Goal: Transaction & Acquisition: Purchase product/service

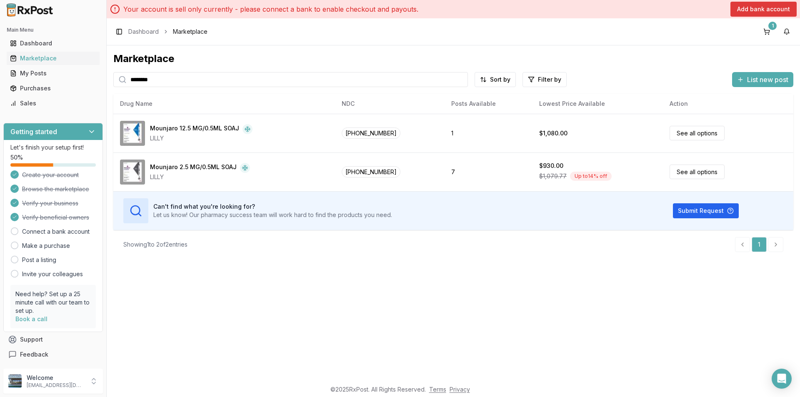
click at [776, 4] on button "Add bank account" at bounding box center [763, 9] width 66 height 15
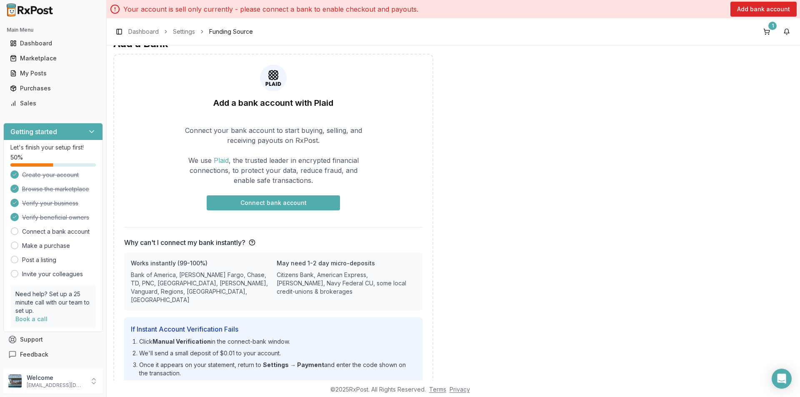
scroll to position [82, 0]
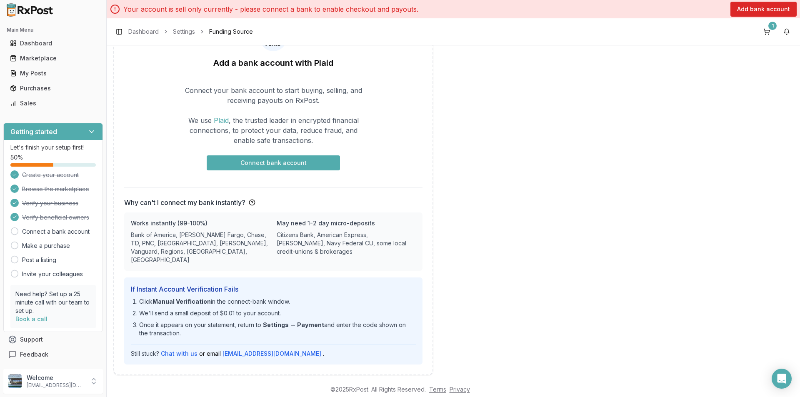
click at [274, 160] on button "Connect bank account" at bounding box center [273, 162] width 133 height 15
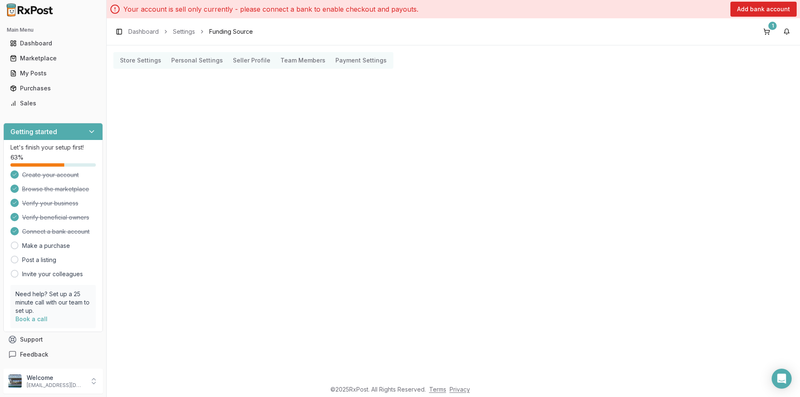
scroll to position [0, 0]
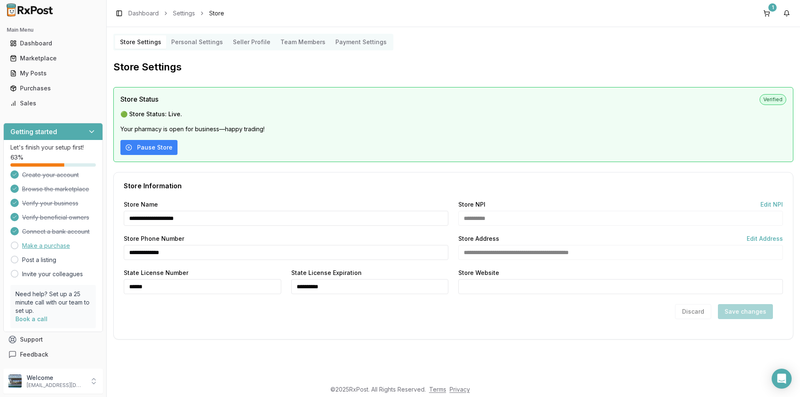
click at [44, 244] on link "Make a purchase" at bounding box center [46, 246] width 48 height 8
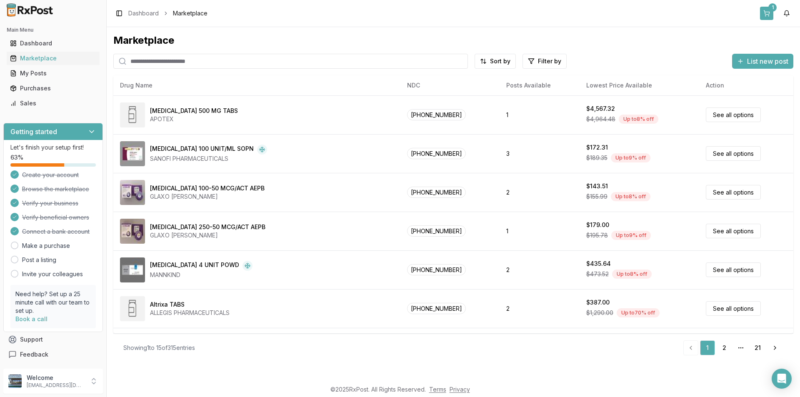
click at [766, 10] on button "1" at bounding box center [766, 13] width 13 height 13
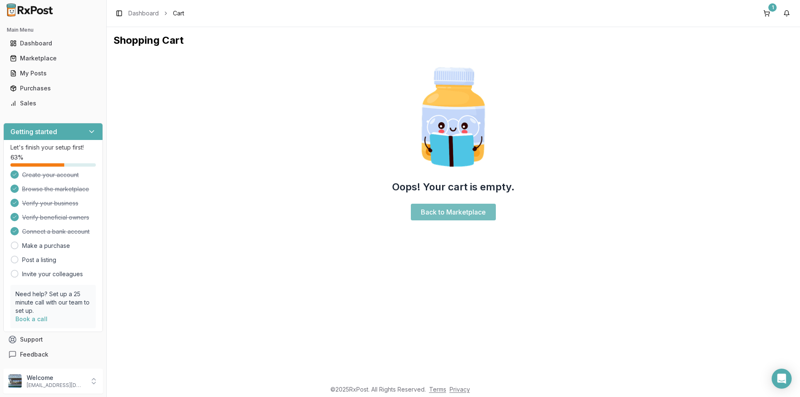
click at [448, 209] on link "Back to Marketplace" at bounding box center [453, 212] width 85 height 17
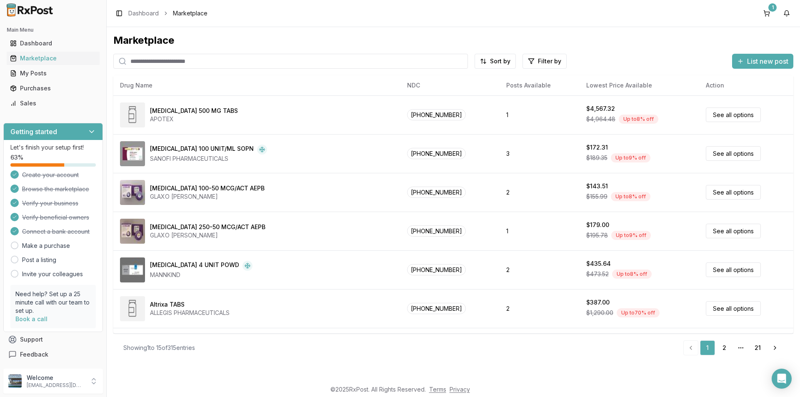
click at [151, 60] on input "search" at bounding box center [290, 61] width 355 height 15
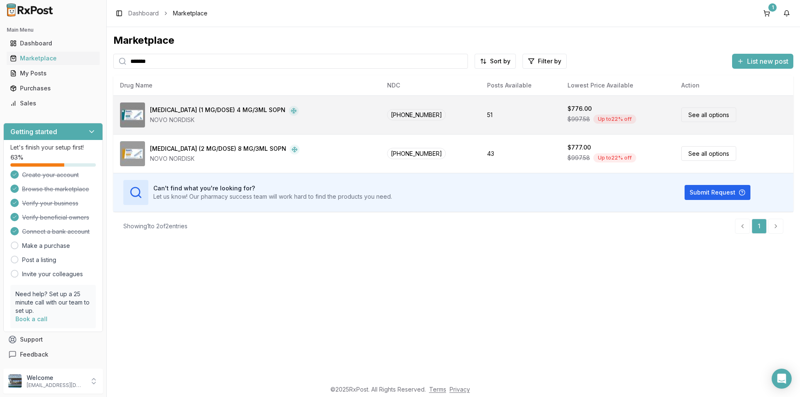
type input "*******"
click at [701, 113] on link "See all options" at bounding box center [708, 115] width 55 height 15
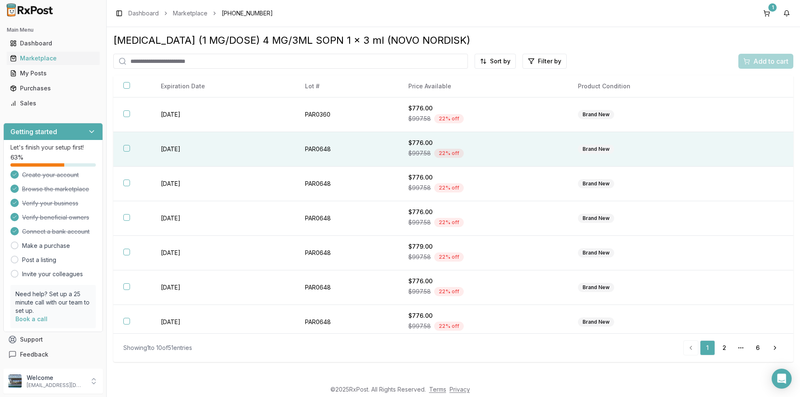
click at [128, 147] on button "button" at bounding box center [126, 148] width 7 height 7
click at [777, 59] on span "Add to cart" at bounding box center [770, 61] width 35 height 10
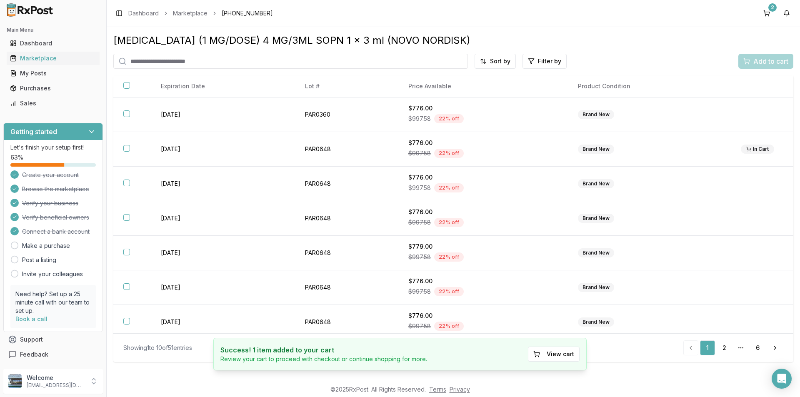
click at [149, 62] on input "search" at bounding box center [290, 61] width 355 height 15
type input "*******"
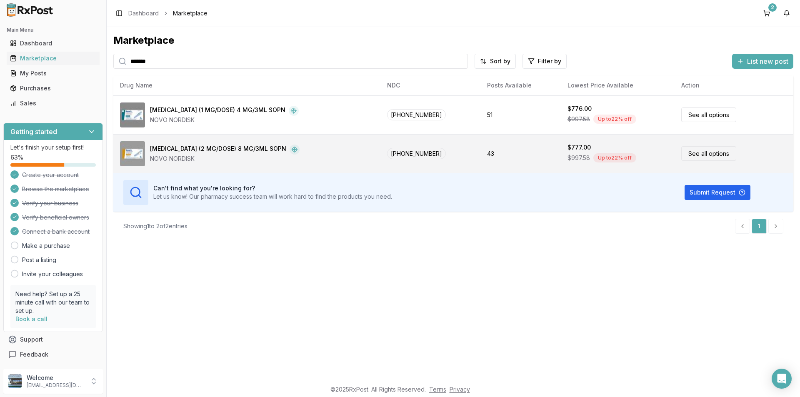
click at [709, 154] on link "See all options" at bounding box center [708, 153] width 55 height 15
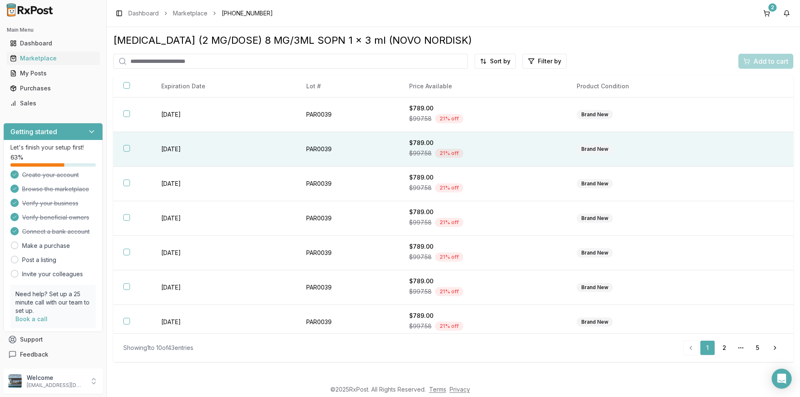
click at [125, 148] on button "button" at bounding box center [126, 148] width 7 height 7
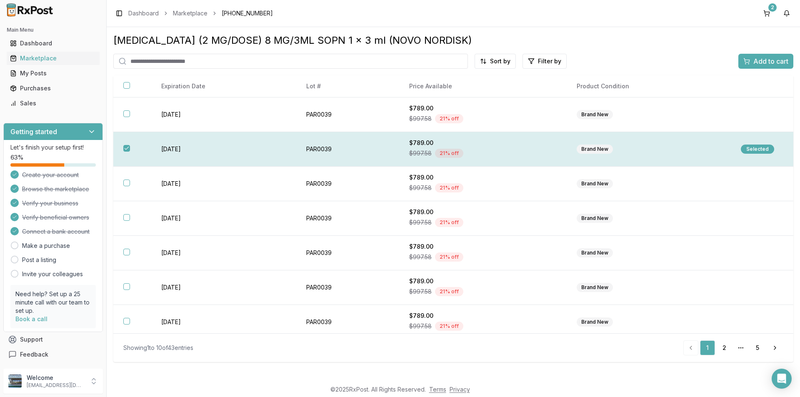
click at [759, 148] on div "Selected" at bounding box center [757, 149] width 33 height 9
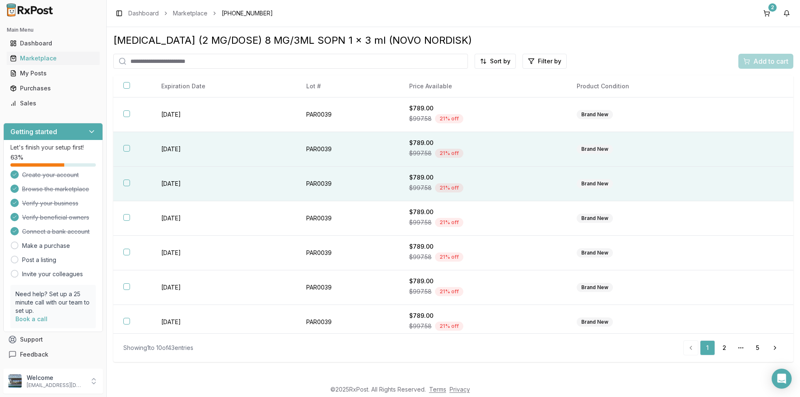
click at [129, 180] on button "button" at bounding box center [126, 183] width 7 height 7
click at [771, 58] on span "Add to cart" at bounding box center [770, 61] width 35 height 10
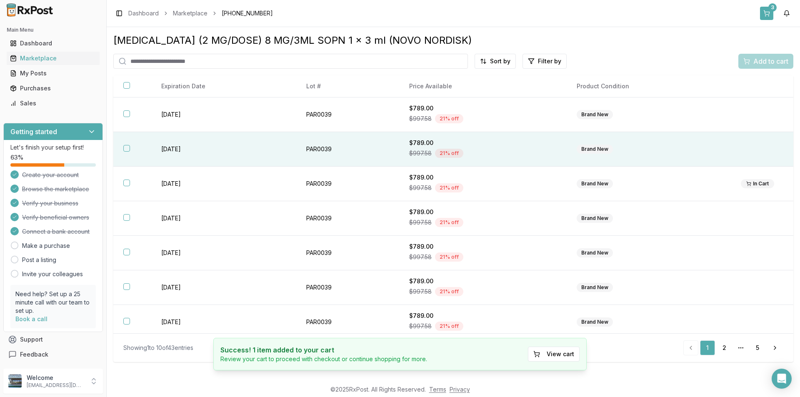
click at [768, 11] on button "3" at bounding box center [766, 13] width 13 height 13
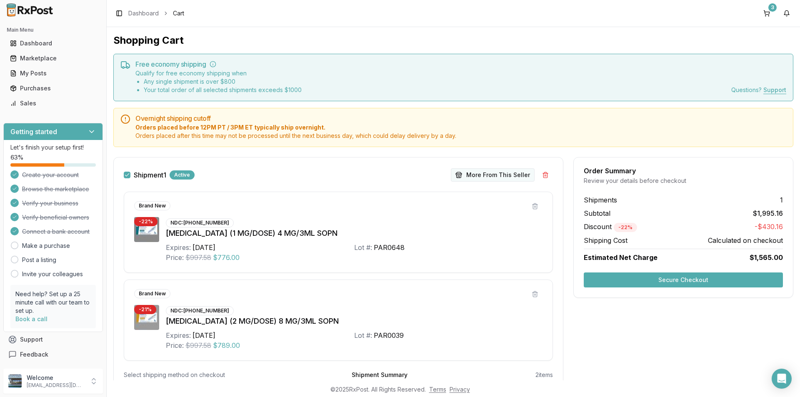
click at [500, 174] on button "More From This Seller" at bounding box center [493, 174] width 84 height 13
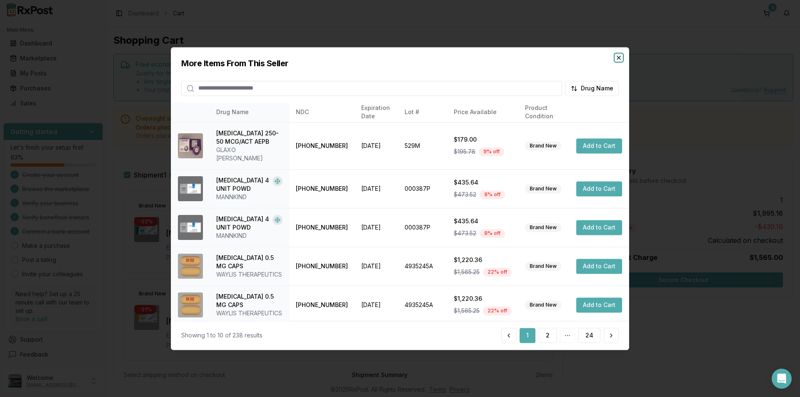
click at [618, 54] on icon "button" at bounding box center [618, 57] width 7 height 7
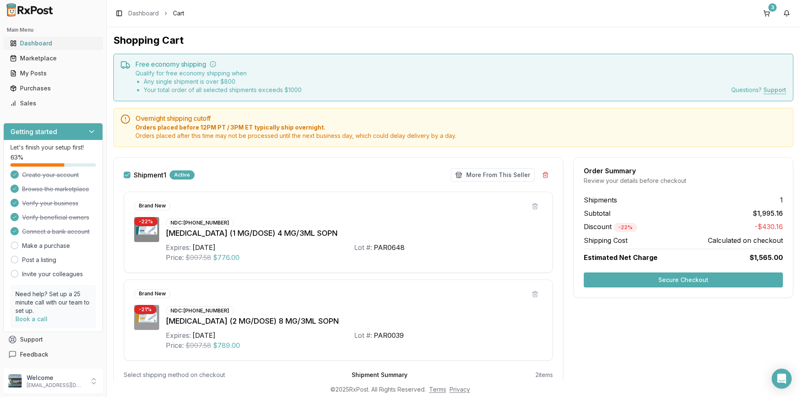
click at [35, 40] on div "Dashboard" at bounding box center [53, 43] width 86 height 8
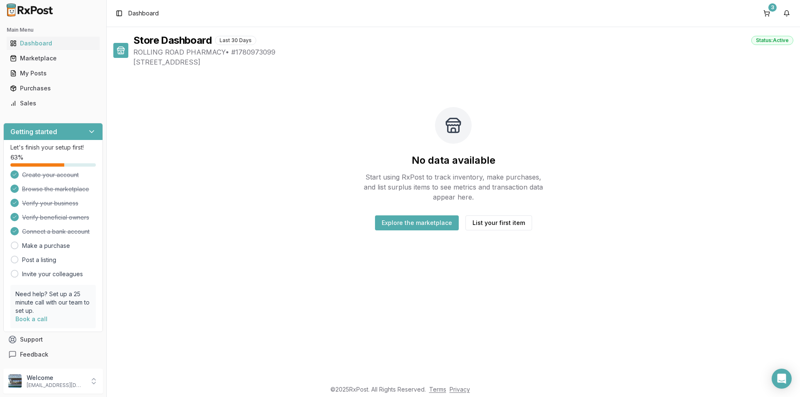
click at [426, 222] on button "Explore the marketplace" at bounding box center [417, 222] width 84 height 15
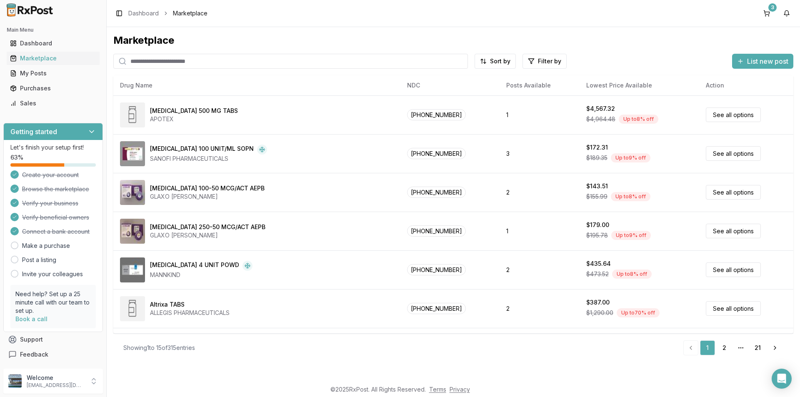
click at [192, 63] on input "search" at bounding box center [290, 61] width 355 height 15
type input "*******"
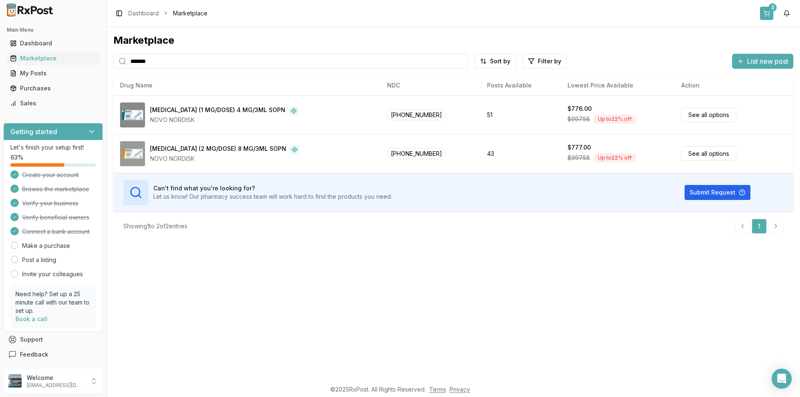
click at [768, 13] on button "3" at bounding box center [766, 13] width 13 height 13
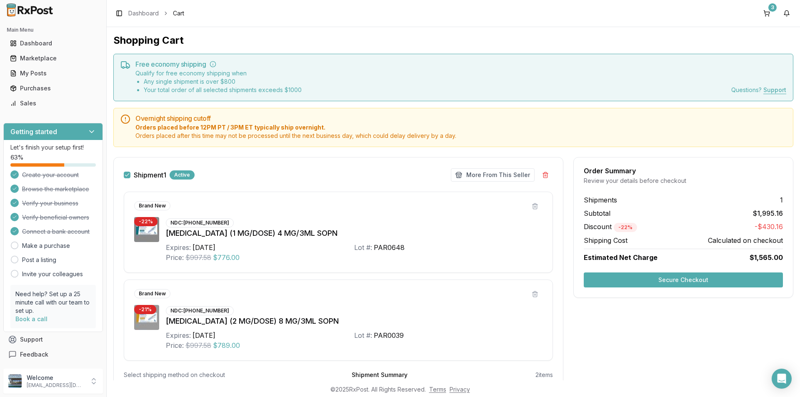
click at [683, 277] on button "Secure Checkout" at bounding box center [683, 280] width 199 height 15
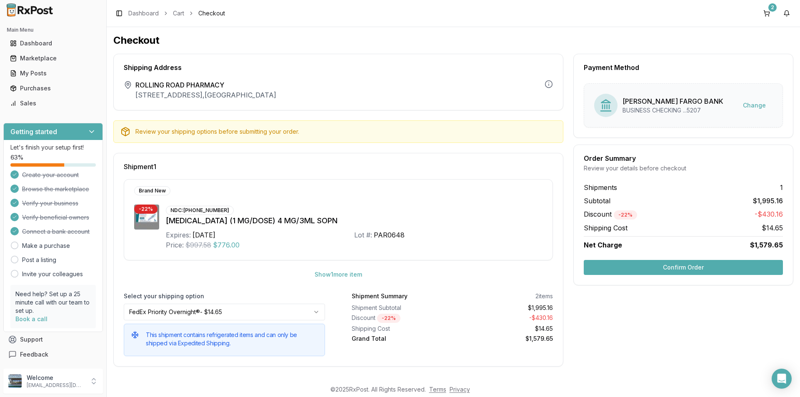
click at [315, 311] on html "Main Menu Dashboard Marketplace My Posts Purchases Sales Getting started Let's …" at bounding box center [400, 198] width 800 height 397
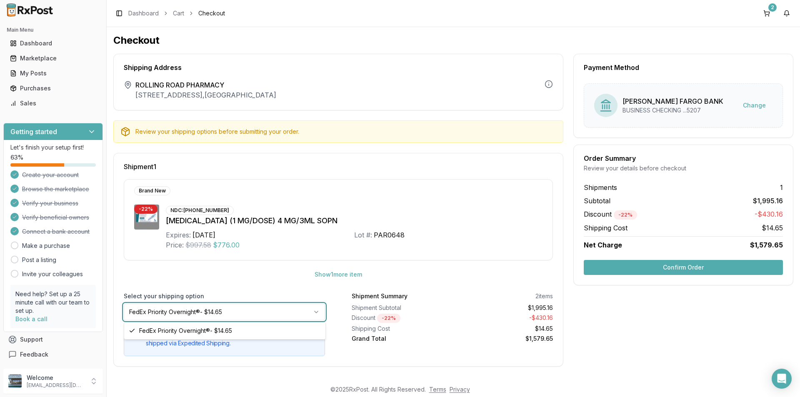
click at [316, 312] on html "Main Menu Dashboard Marketplace My Posts Purchases Sales Getting started Let's …" at bounding box center [400, 198] width 800 height 397
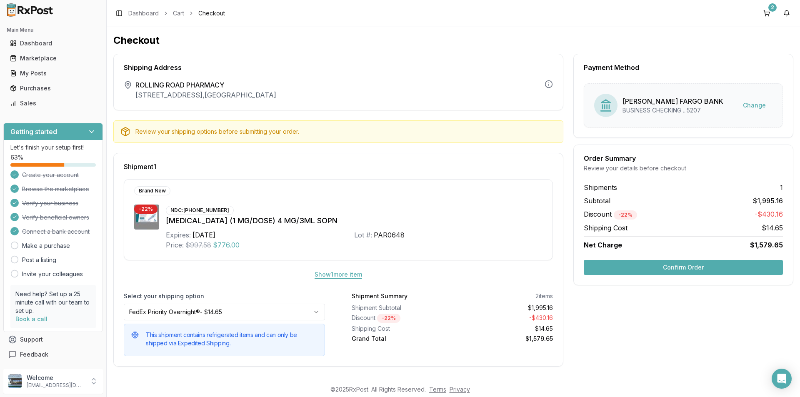
click at [347, 274] on button "Show 1 more item" at bounding box center [338, 274] width 61 height 15
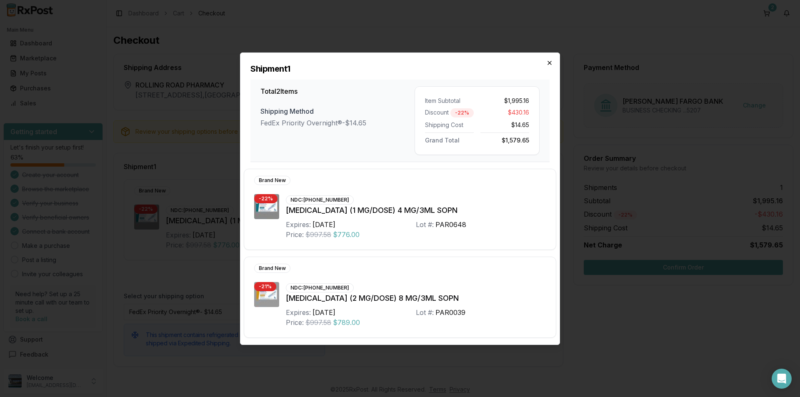
click at [550, 63] on icon "button" at bounding box center [549, 62] width 3 height 3
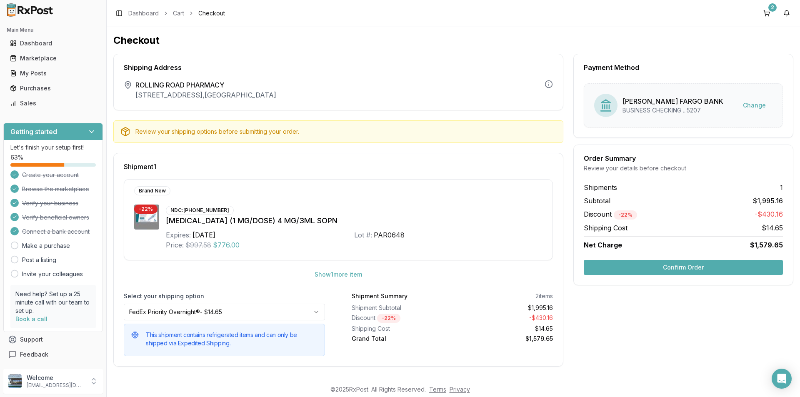
click at [690, 265] on button "Confirm Order" at bounding box center [683, 267] width 199 height 15
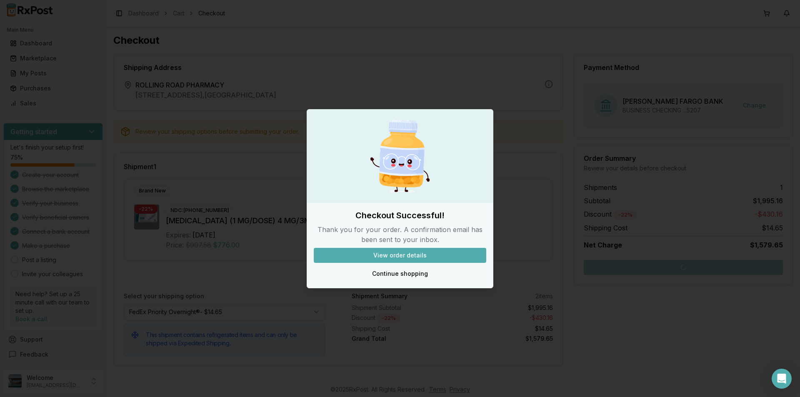
click at [388, 252] on button "View order details" at bounding box center [400, 255] width 173 height 15
